Goal: Find specific page/section

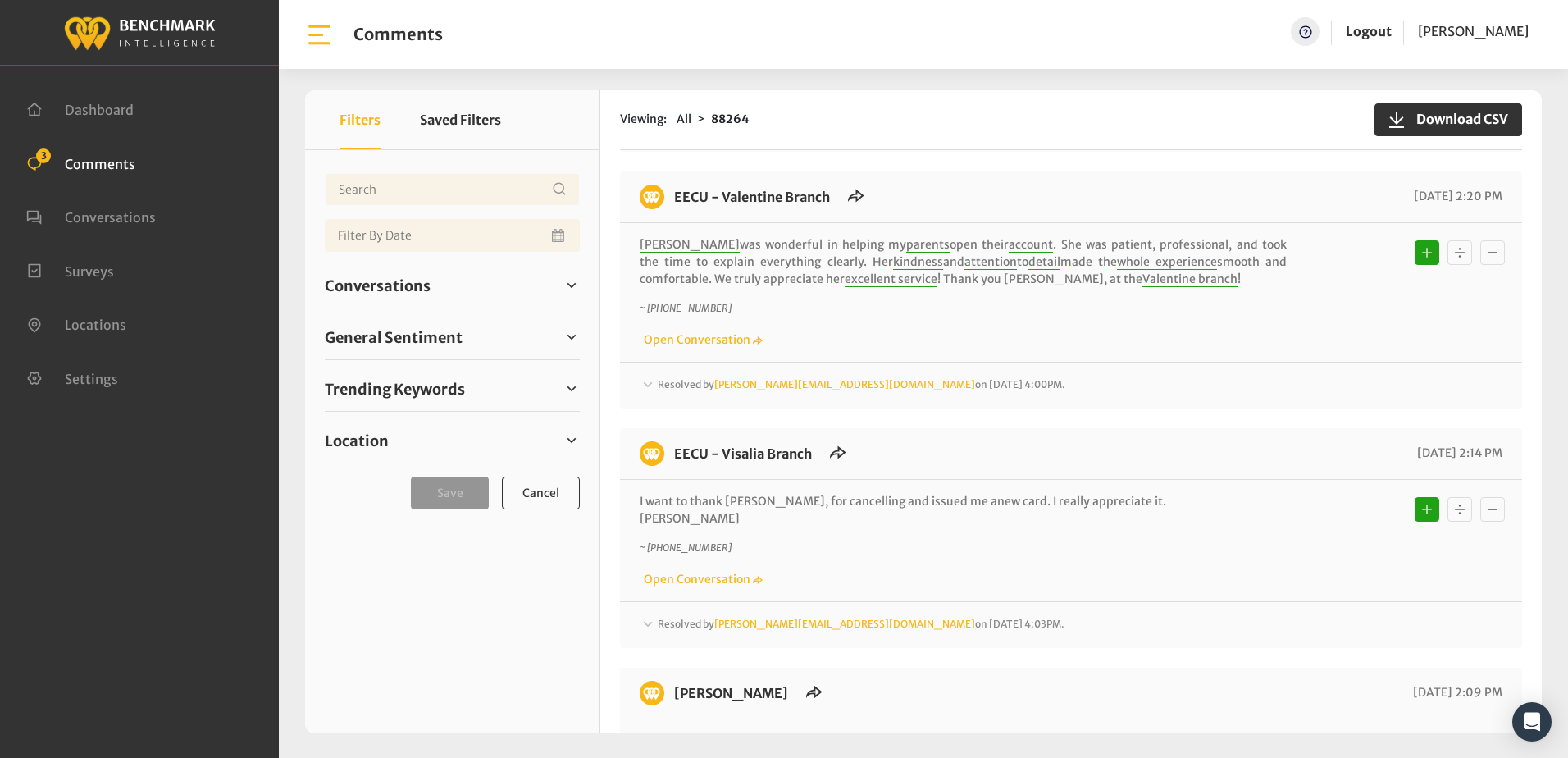
scroll to position [1886, 0]
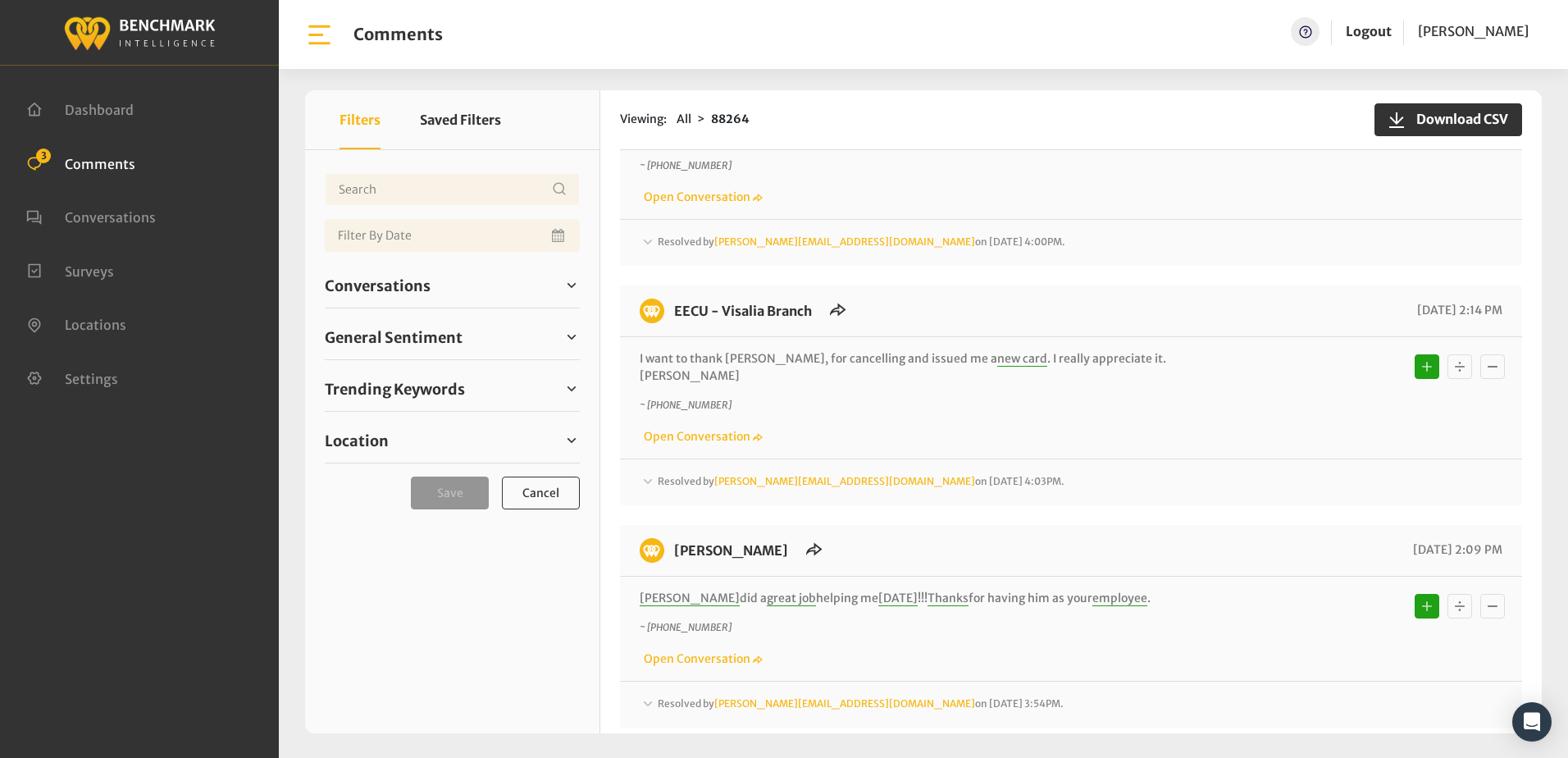
click at [956, 290] on div "EECU - Visalia Branch 09/08/2025 2:14 PM I want to thank Cody, for cancelling a…" at bounding box center [1072, 395] width 902 height 220
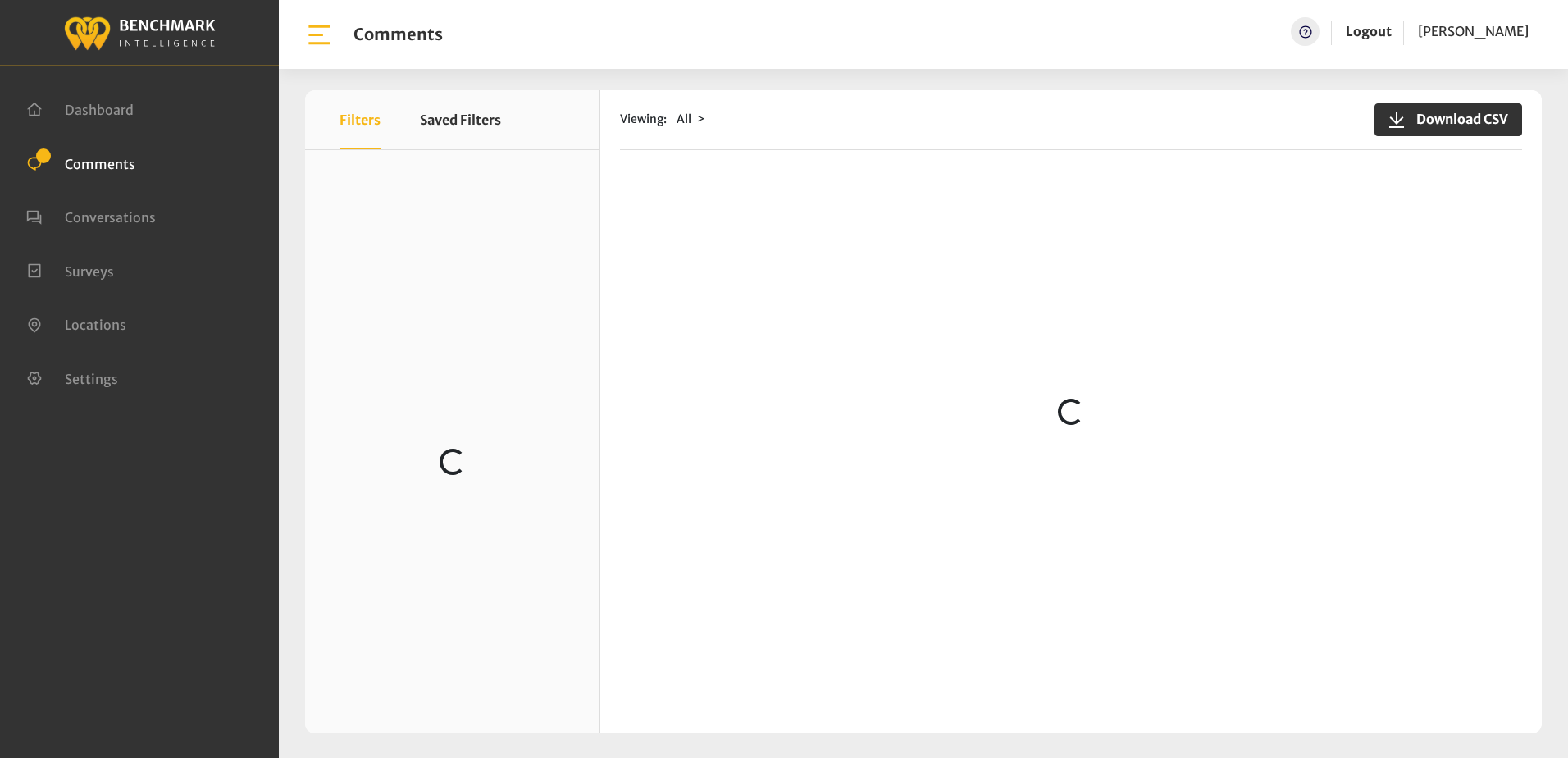
scroll to position [2378, 0]
